Goal: Task Accomplishment & Management: Manage account settings

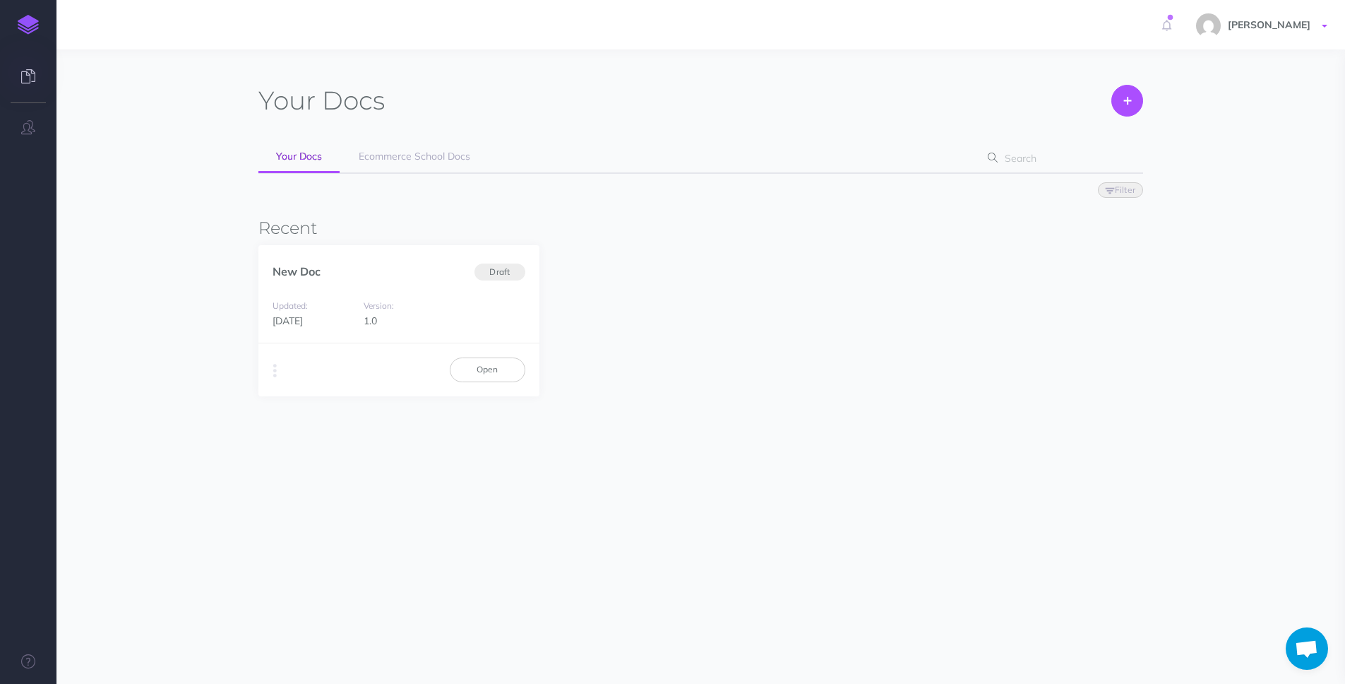
click at [1302, 35] on link "[PERSON_NAME]" at bounding box center [1263, 24] width 163 height 49
click at [37, 128] on button "button" at bounding box center [28, 128] width 57 height 42
click at [1336, 21] on link "[PERSON_NAME]" at bounding box center [1263, 24] width 163 height 49
click at [1232, 76] on link "Account Settings" at bounding box center [1243, 79] width 177 height 25
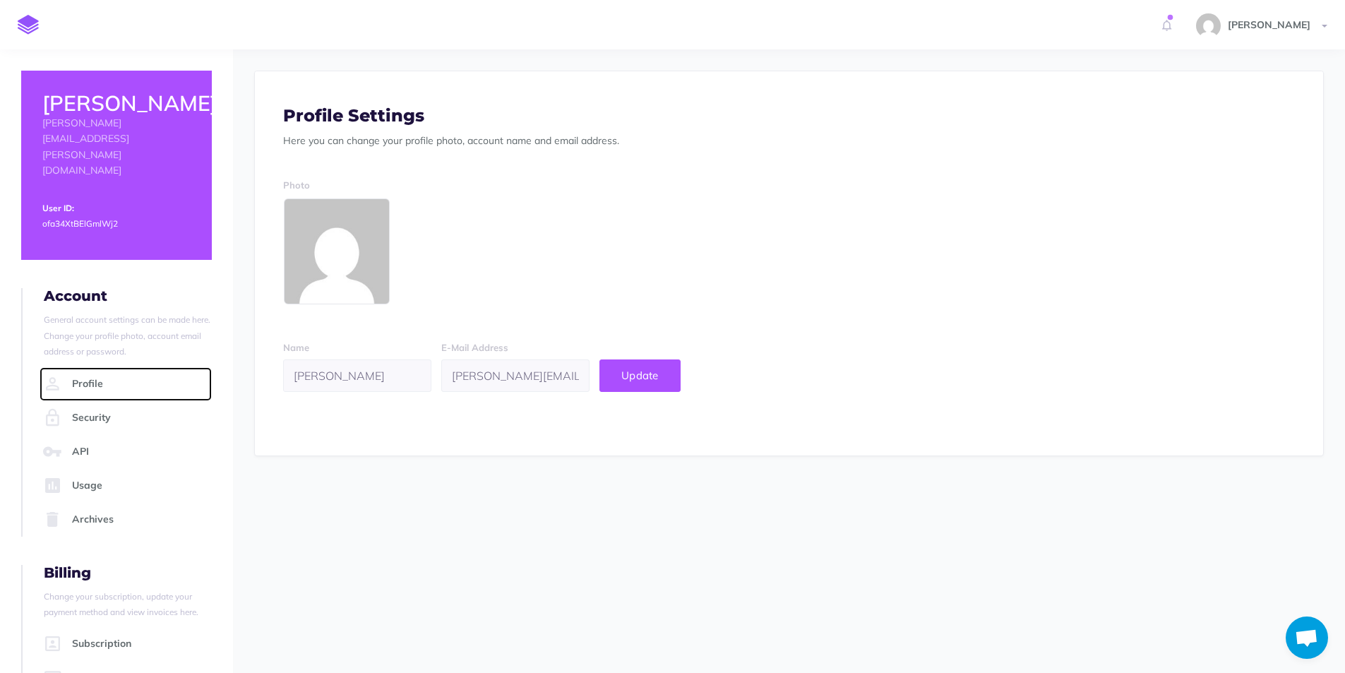
click at [114, 367] on link "Profile" at bounding box center [126, 384] width 172 height 34
click at [23, 45] on link at bounding box center [28, 24] width 57 height 49
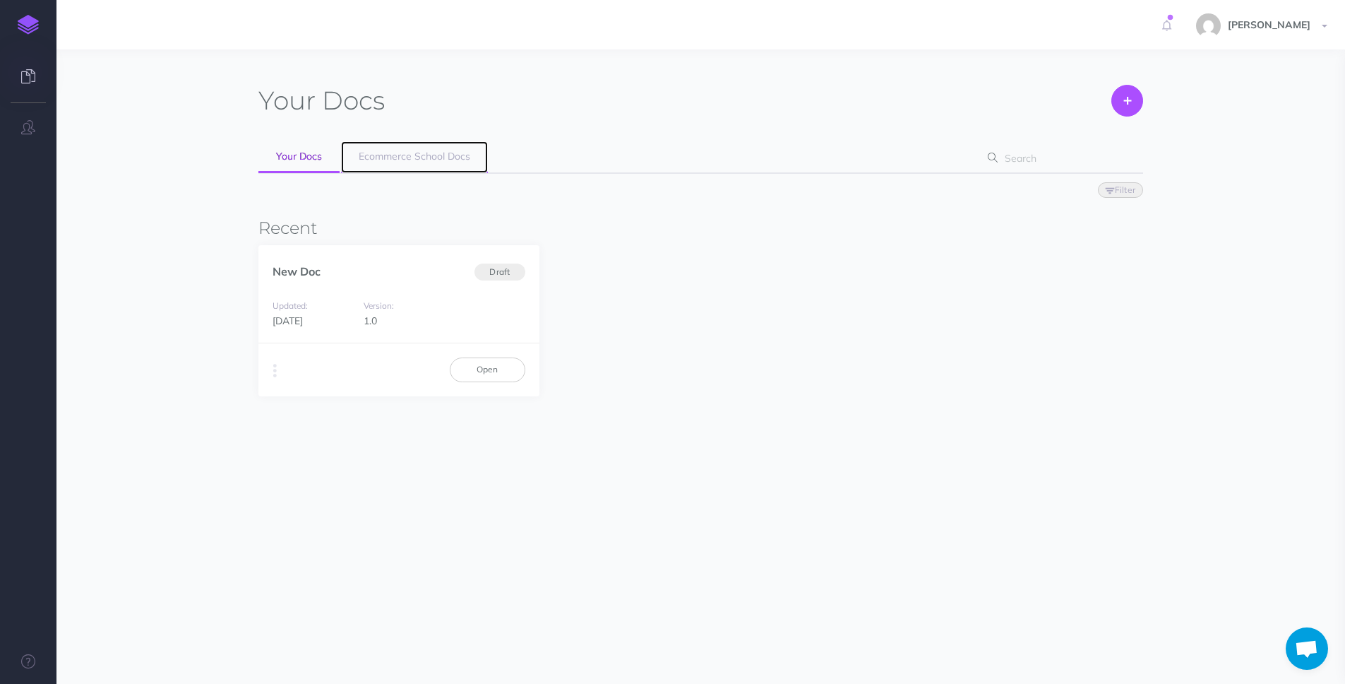
click at [444, 159] on span "Ecommerce School Docs" at bounding box center [415, 156] width 112 height 13
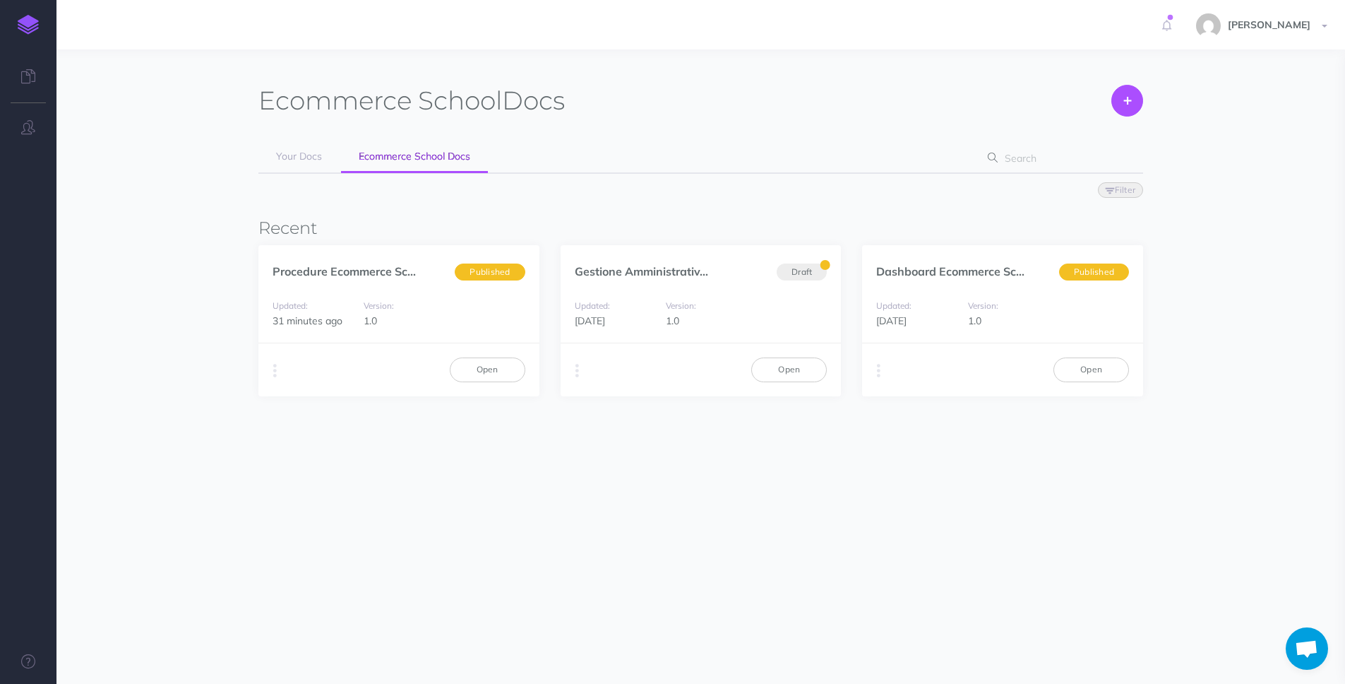
click at [1203, 310] on div "Ecommerce School Docs Create Your Docs Ecommerce School Docs Filter Status Publ…" at bounding box center [701, 276] width 1088 height 410
click at [669, 215] on div "Ecommerce School Docs Create Your Docs Ecommerce School Docs Filter Status Publ…" at bounding box center [700, 262] width 885 height 354
click at [1331, 24] on link "[PERSON_NAME]" at bounding box center [1263, 24] width 163 height 49
click at [1235, 373] on div "Ecommerce School Docs Create Your Docs Ecommerce School Docs Filter Status Publ…" at bounding box center [701, 276] width 1088 height 410
click at [472, 367] on link "Open" at bounding box center [488, 369] width 76 height 24
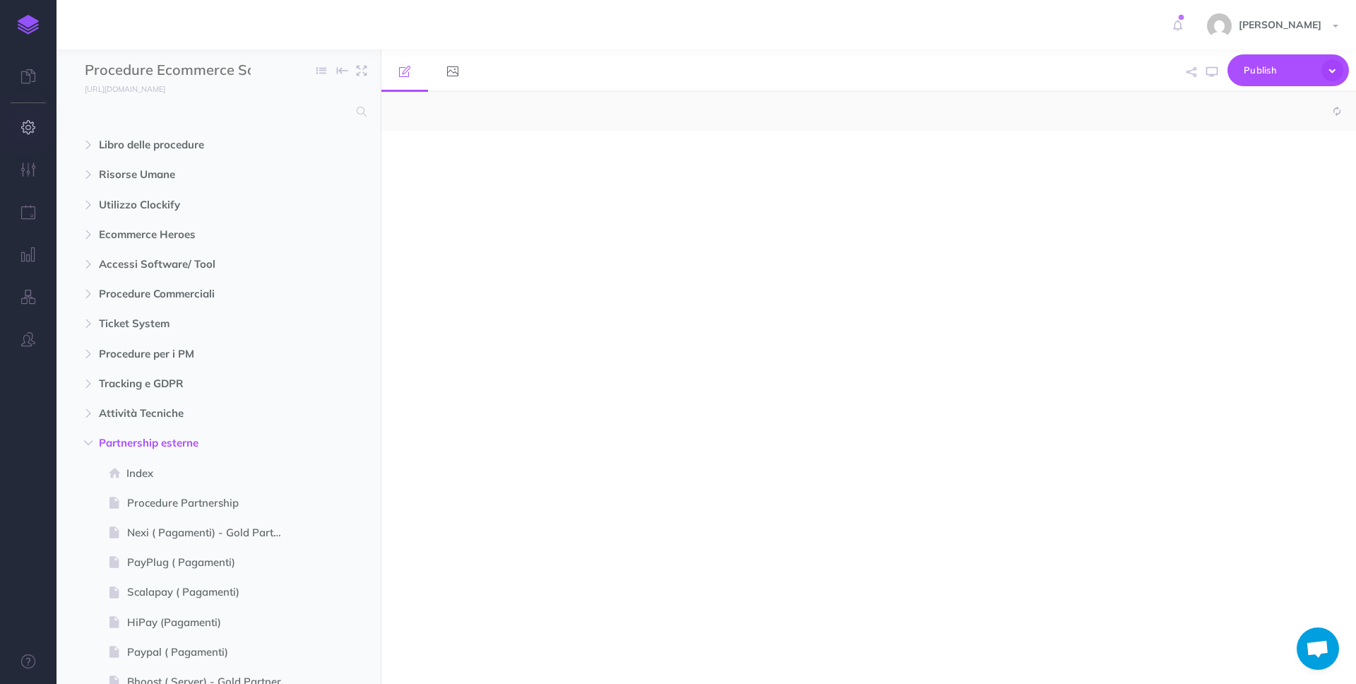
select select "null"
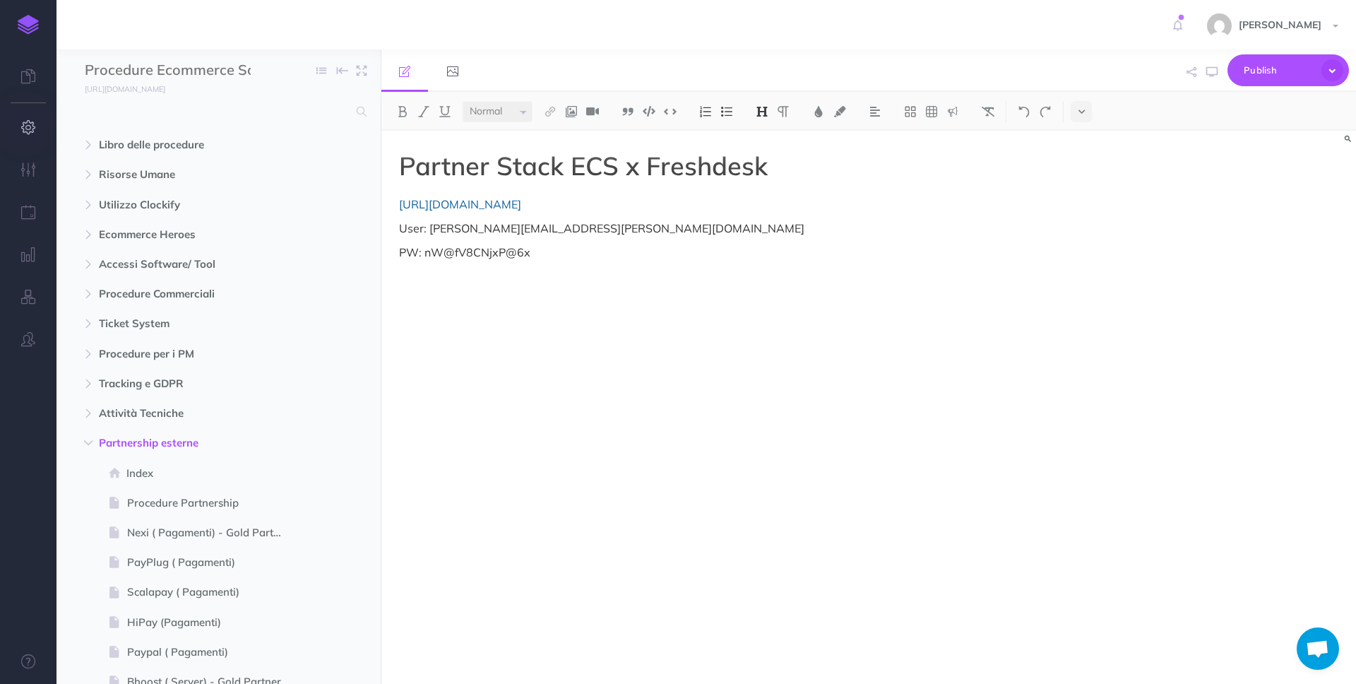
click at [33, 120] on icon "button" at bounding box center [28, 127] width 15 height 14
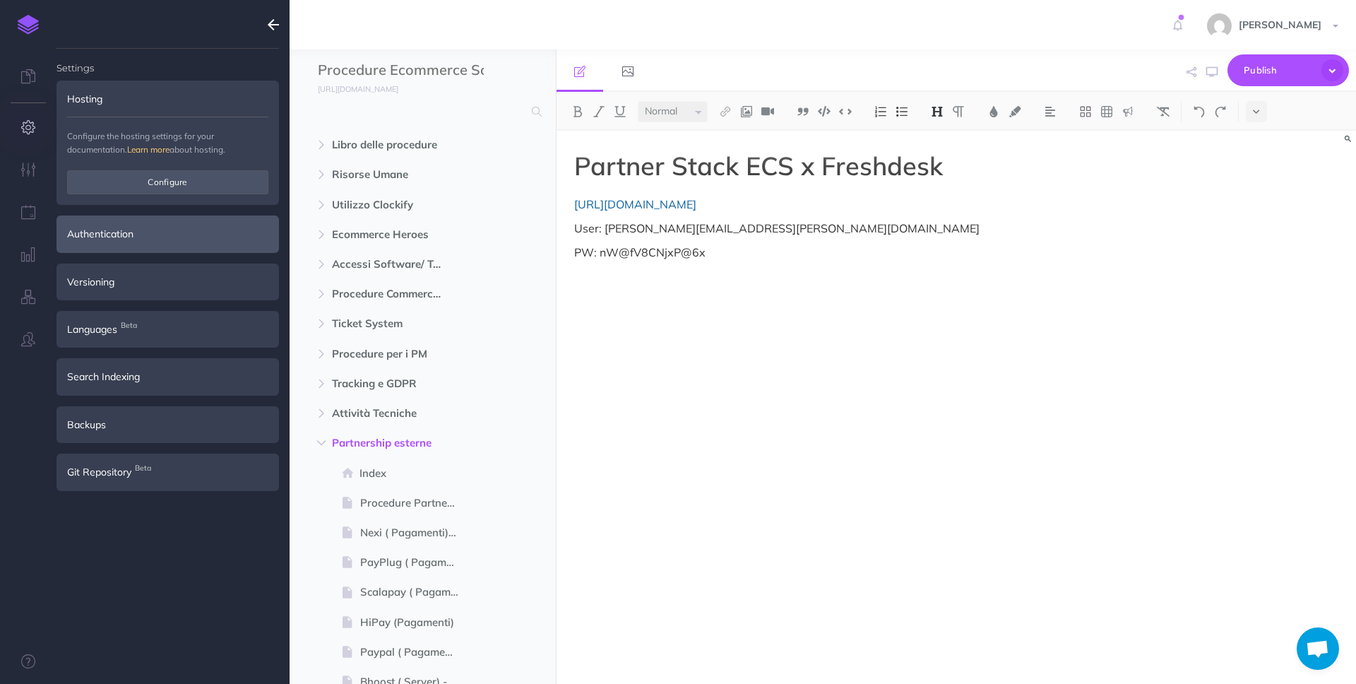
click at [109, 225] on div "Authentication" at bounding box center [168, 233] width 222 height 37
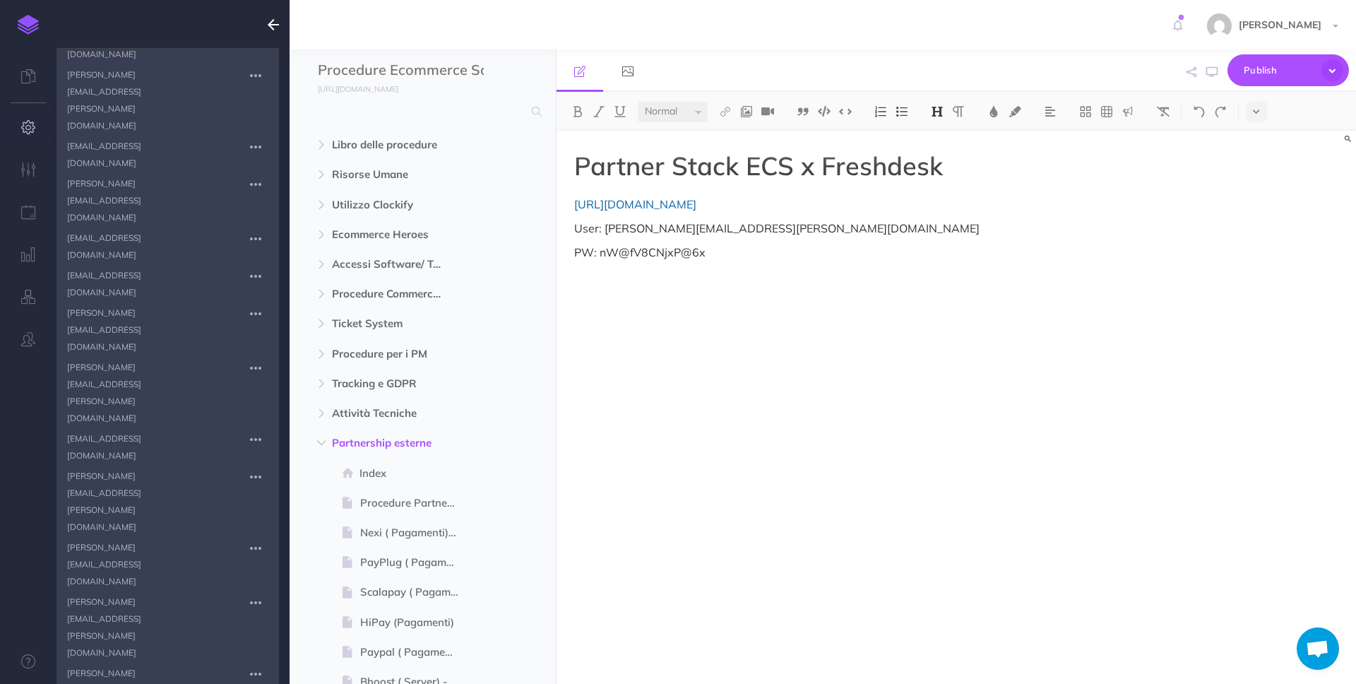
scroll to position [1421, 0]
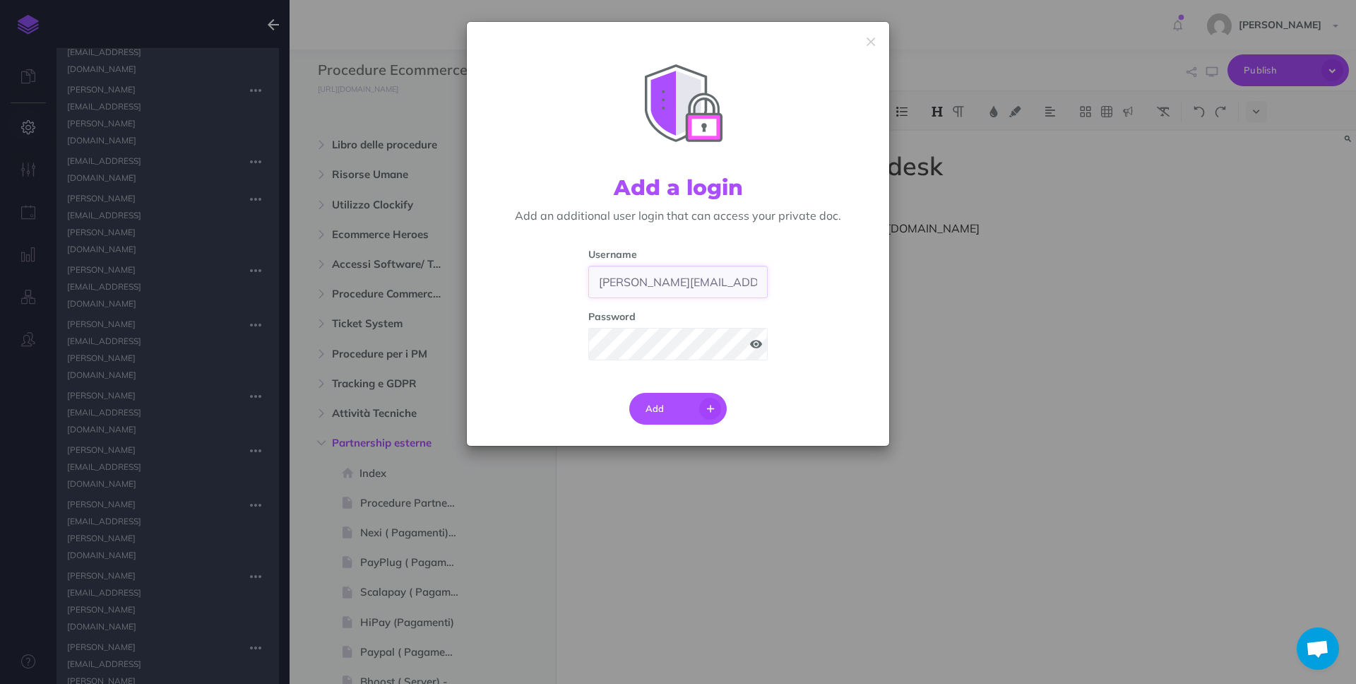
drag, startPoint x: 600, startPoint y: 283, endPoint x: 798, endPoint y: 283, distance: 198.5
click at [798, 283] on div "Username [PERSON_NAME][EMAIL_ADDRESS][PERSON_NAME][DOMAIN_NAME] Password" at bounding box center [677, 308] width 401 height 125
drag, startPoint x: 596, startPoint y: 282, endPoint x: 864, endPoint y: 279, distance: 267.7
click at [864, 279] on div "Username [PERSON_NAME][EMAIL_ADDRESS][PERSON_NAME][DOMAIN_NAME] Password" at bounding box center [677, 308] width 401 height 125
paste input "[PERSON_NAME].[PERSON_NAME]"
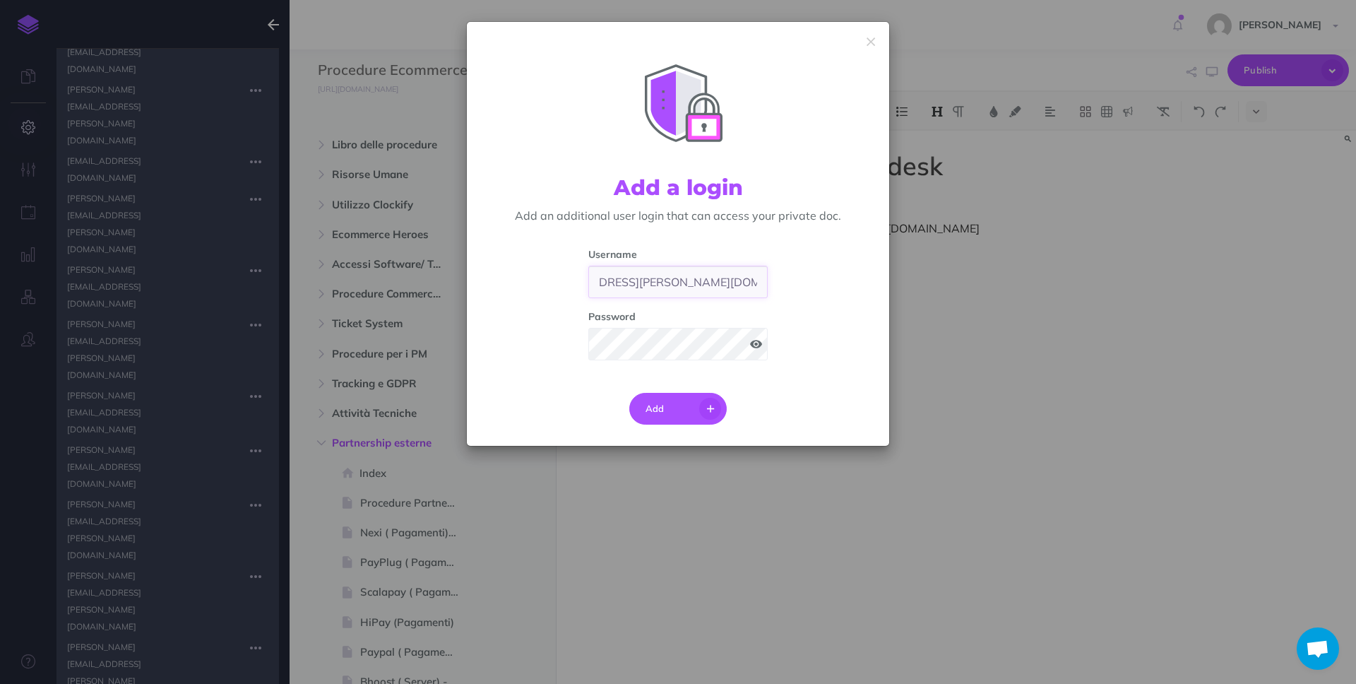
scroll to position [0, 19]
type input "[EMAIL_ADDRESS][PERSON_NAME][DOMAIN_NAME]"
click at [759, 342] on span at bounding box center [756, 344] width 12 height 10
click at [584, 344] on div "Username [PERSON_NAME][EMAIL_ADDRESS][DOMAIN_NAME] Password" at bounding box center [678, 308] width 201 height 125
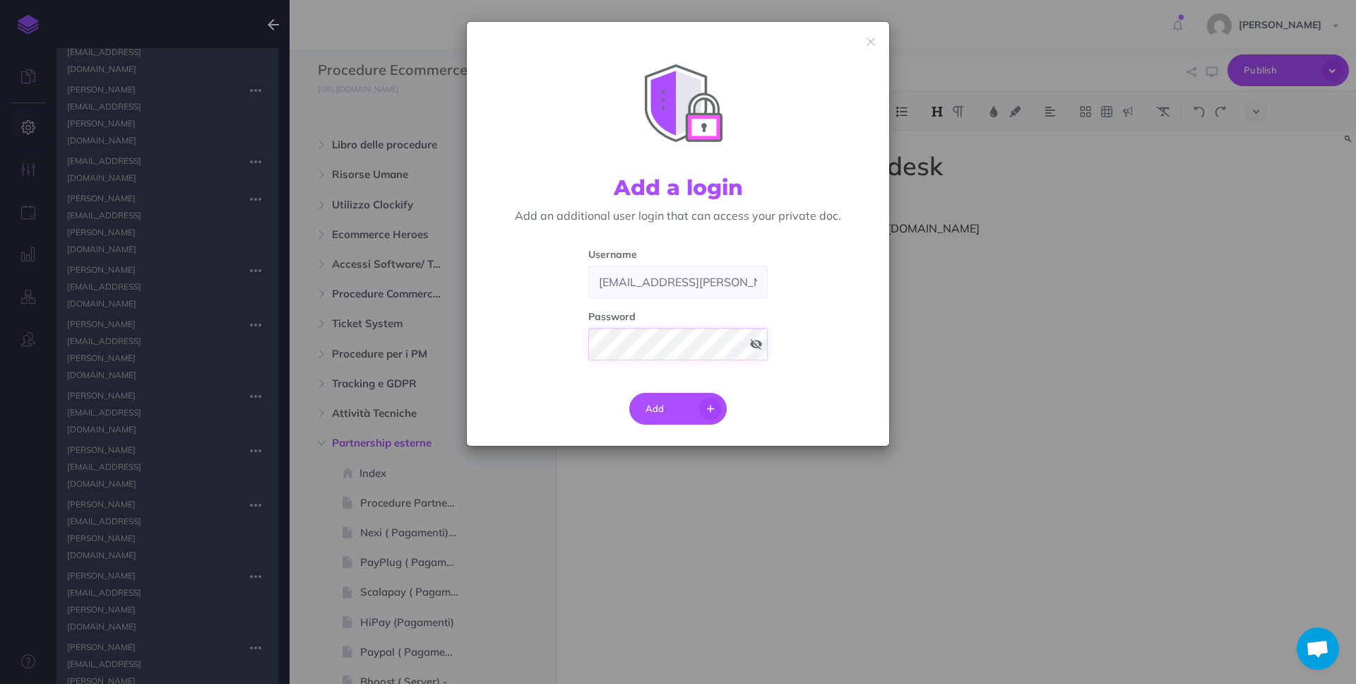
click at [569, 337] on div "Username [PERSON_NAME][EMAIL_ADDRESS][DOMAIN_NAME] Password" at bounding box center [677, 308] width 401 height 125
click at [829, 331] on div "Username [PERSON_NAME][EMAIL_ADDRESS][DOMAIN_NAME] Password" at bounding box center [677, 308] width 401 height 125
click at [710, 408] on icon "button" at bounding box center [710, 409] width 22 height 22
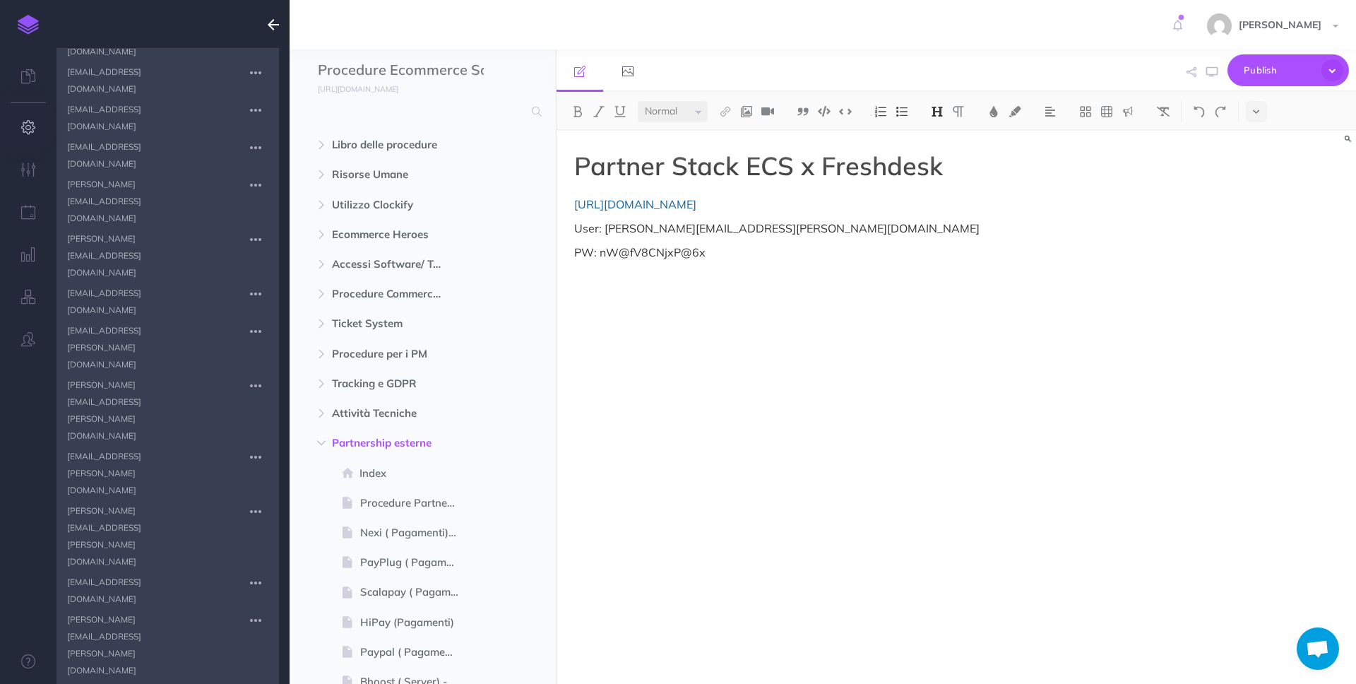
scroll to position [690, 0]
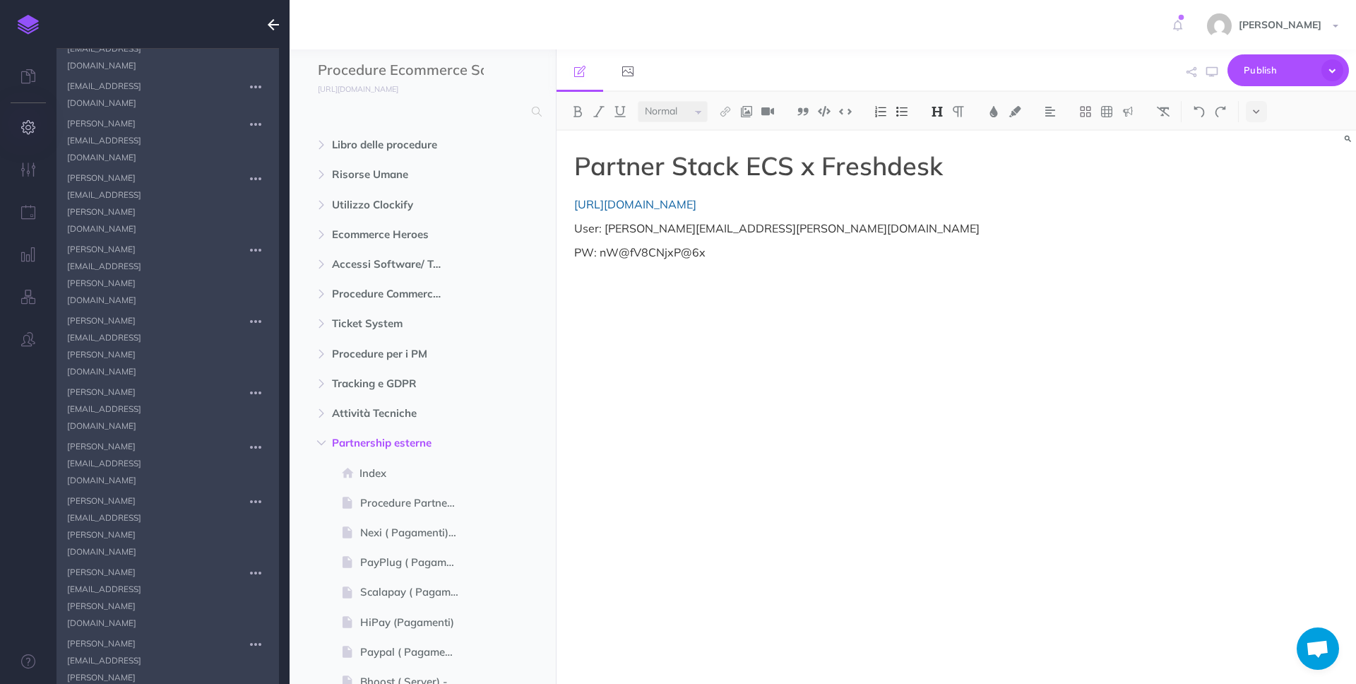
scroll to position [1309, 0]
